Goal: Find specific page/section: Find specific page/section

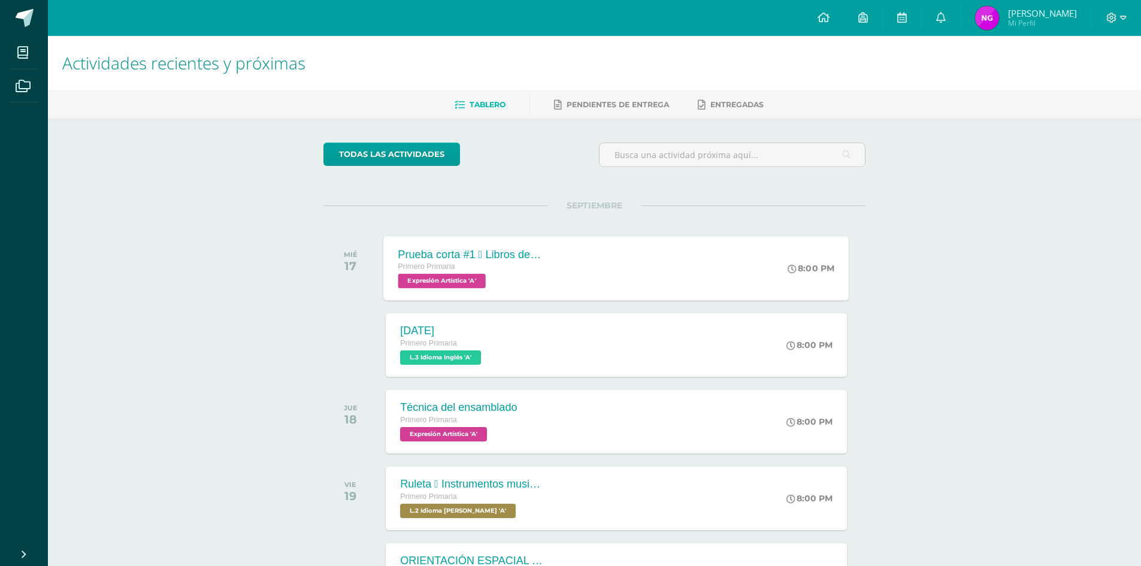
click at [462, 288] on span "Expresión Artística 'A'" at bounding box center [441, 281] width 87 height 14
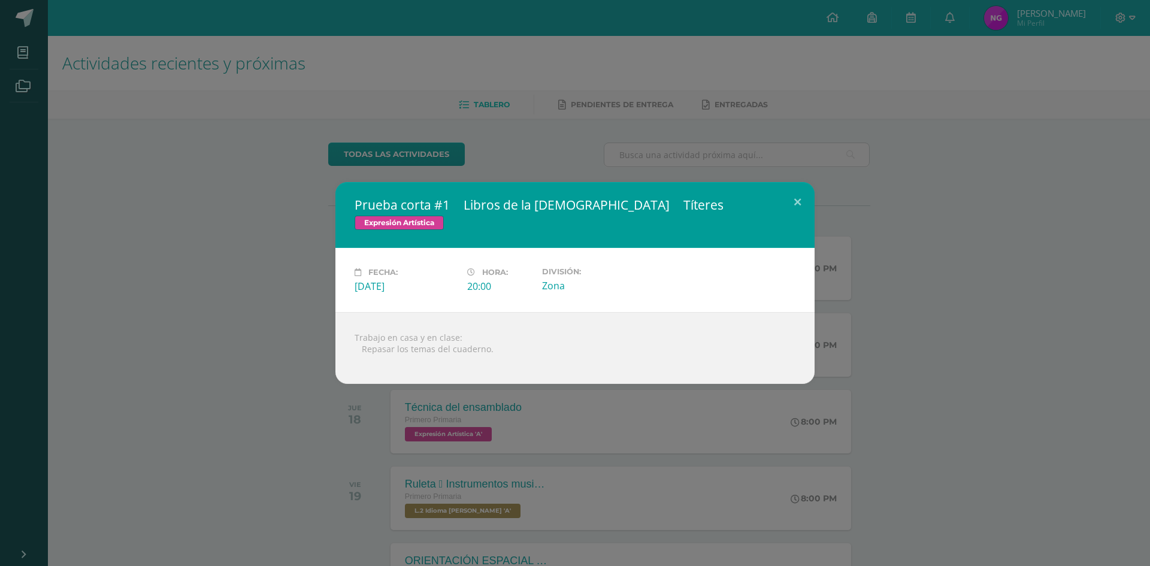
click at [245, 392] on div "Prueba corta #1  Libros de la [DEMOGRAPHIC_DATA]  Títeres Expresión Artística…" at bounding box center [575, 283] width 1150 height 566
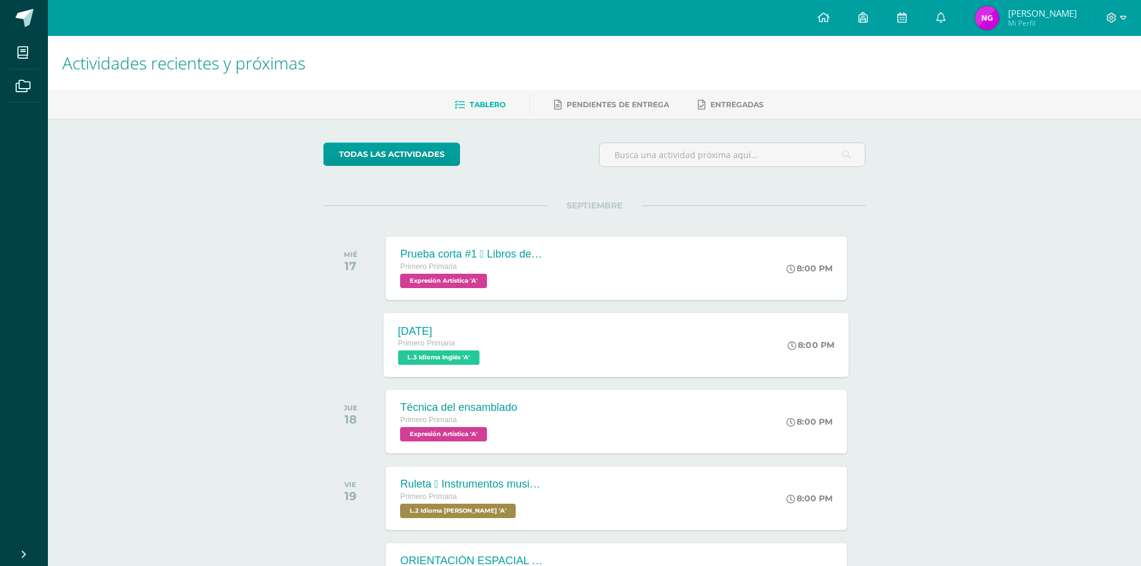
click at [446, 356] on span "L.3 Idioma Inglés 'A'" at bounding box center [438, 357] width 81 height 14
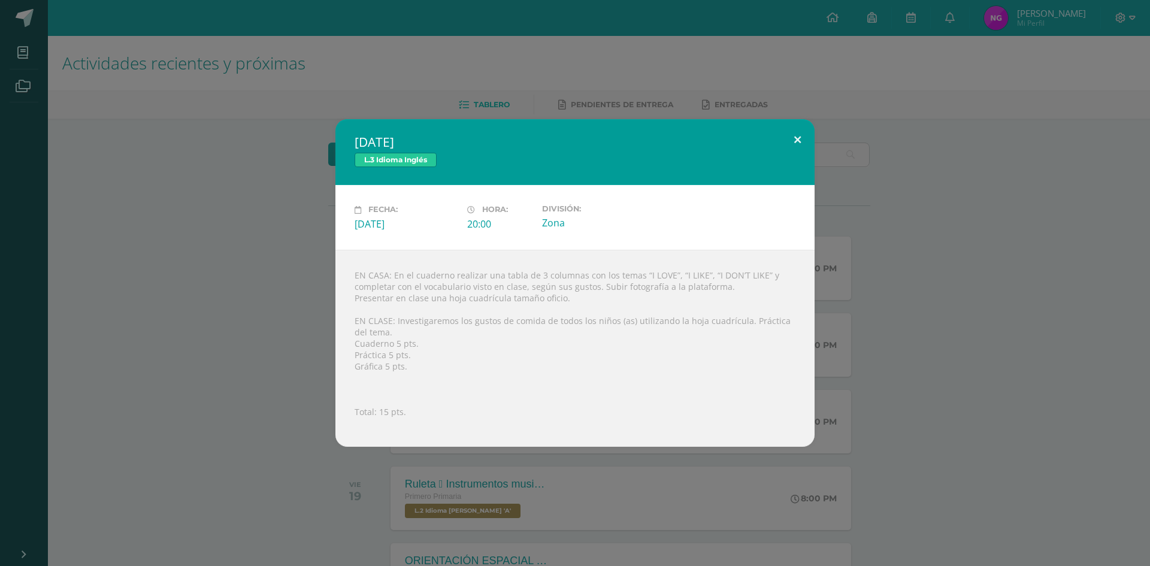
click at [796, 136] on button at bounding box center [797, 139] width 34 height 41
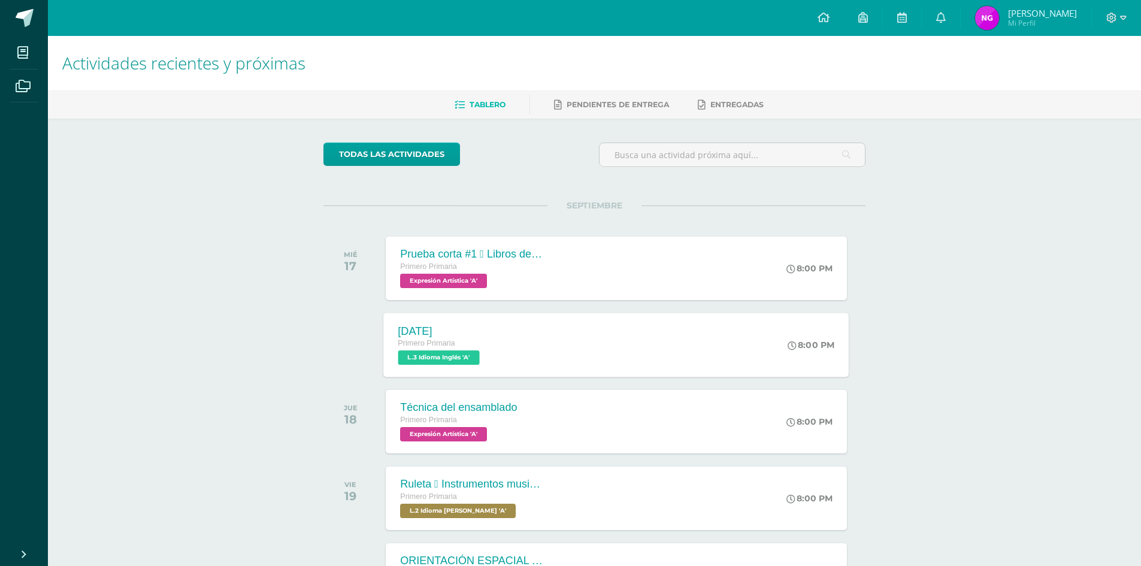
click at [445, 358] on span "L.3 Idioma Inglés 'A'" at bounding box center [438, 357] width 81 height 14
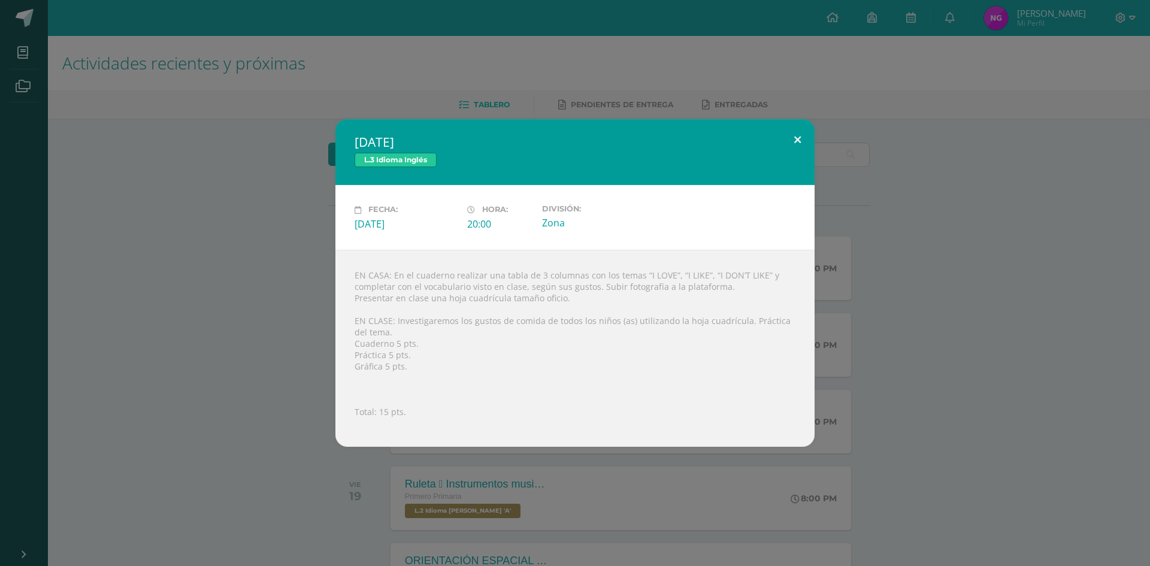
click at [796, 141] on button at bounding box center [797, 139] width 34 height 41
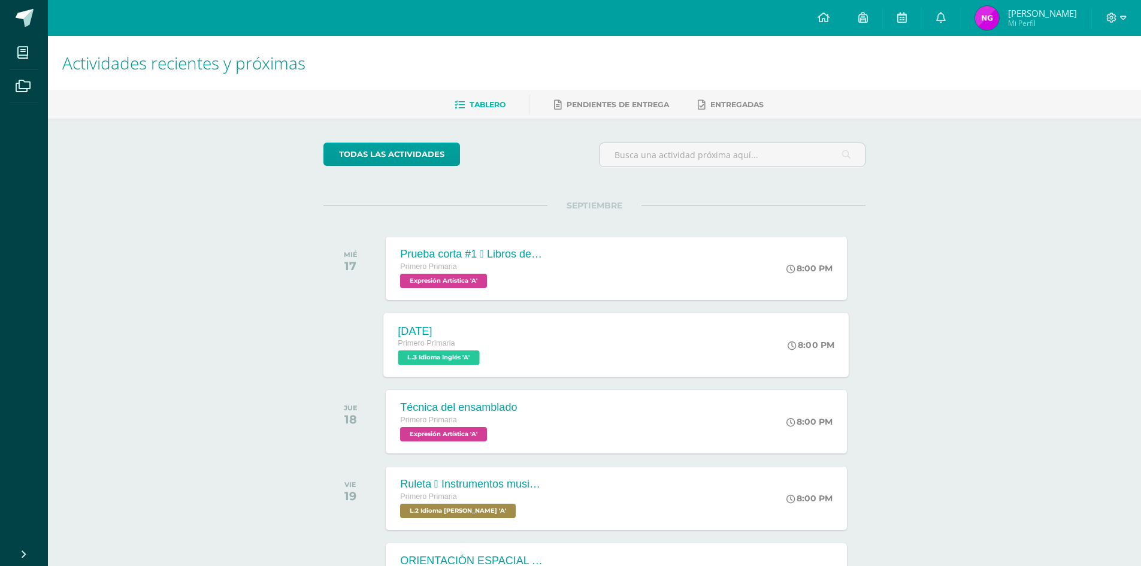
click at [456, 352] on span "L.3 Idioma Inglés 'A'" at bounding box center [438, 357] width 81 height 14
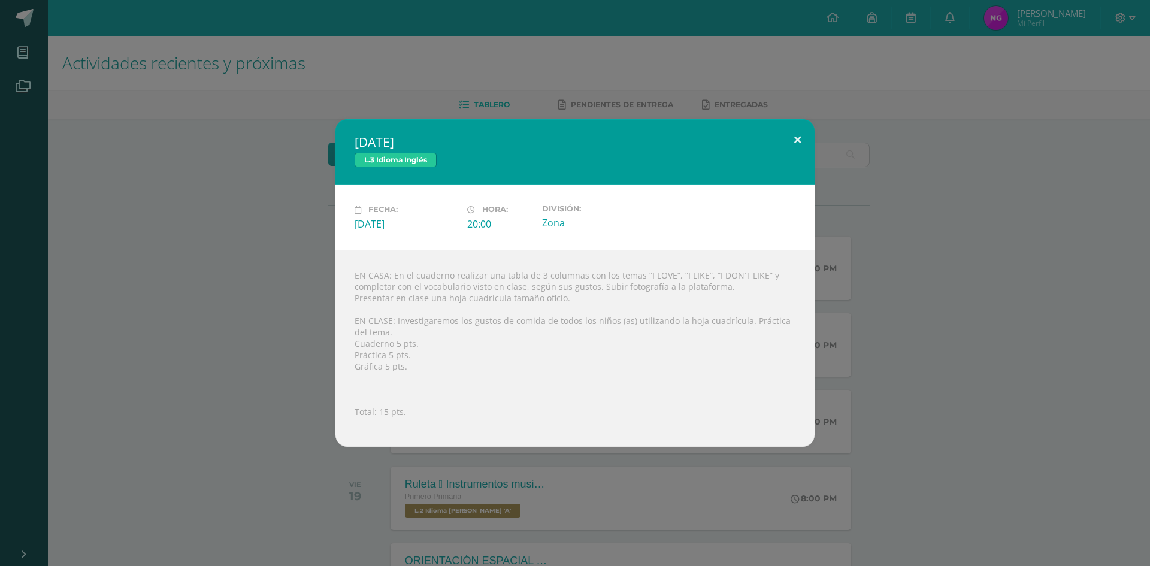
click at [796, 140] on button at bounding box center [797, 139] width 34 height 41
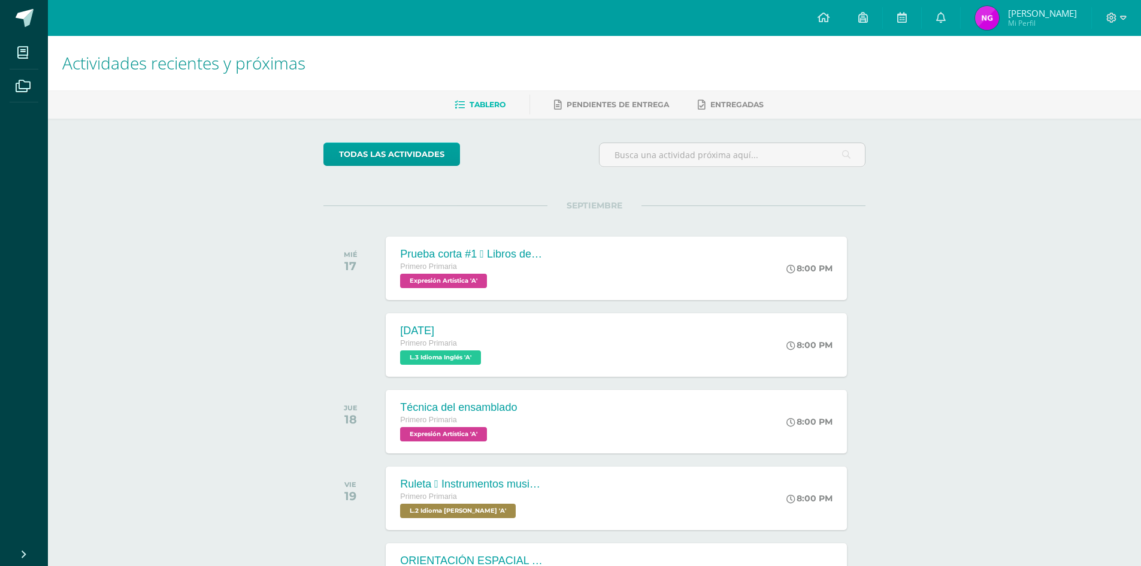
drag, startPoint x: 275, startPoint y: 245, endPoint x: 358, endPoint y: 174, distance: 108.3
click at [286, 246] on div "Actividades recientes y próximas Tablero Pendientes de entrega Entregadas todas…" at bounding box center [594, 397] width 1093 height 723
